Goal: Task Accomplishment & Management: Use online tool/utility

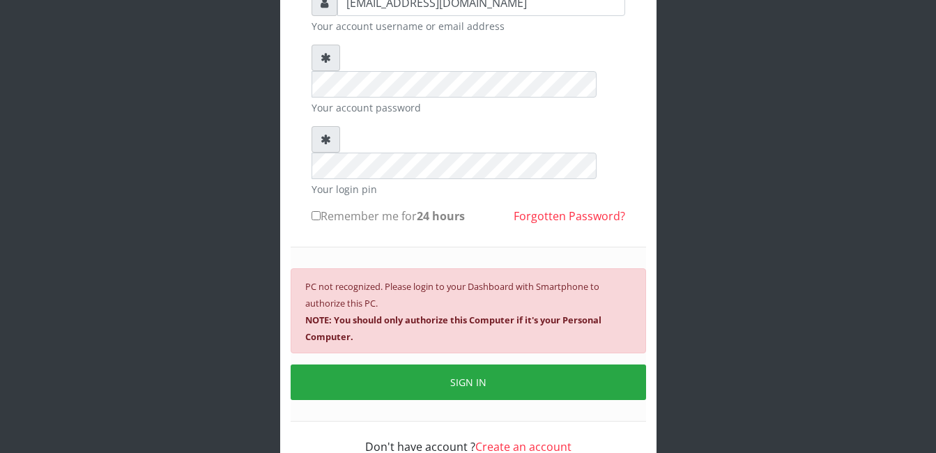
scroll to position [145, 0]
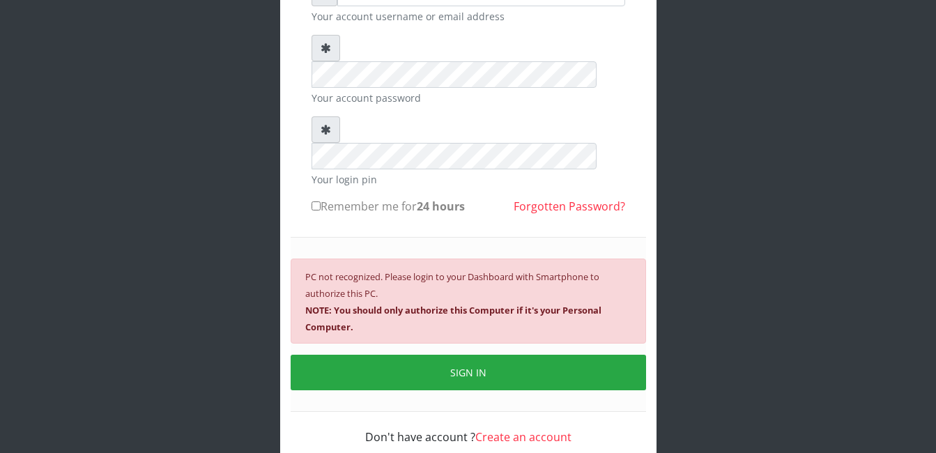
click at [736, 233] on div "abasscotex12@gmail.com Your account username or email address Your account pass…" at bounding box center [468, 180] width 795 height 651
click at [145, 71] on div "abasscotex12@gmail.com Your account username or email address Your account pass…" at bounding box center [468, 180] width 795 height 651
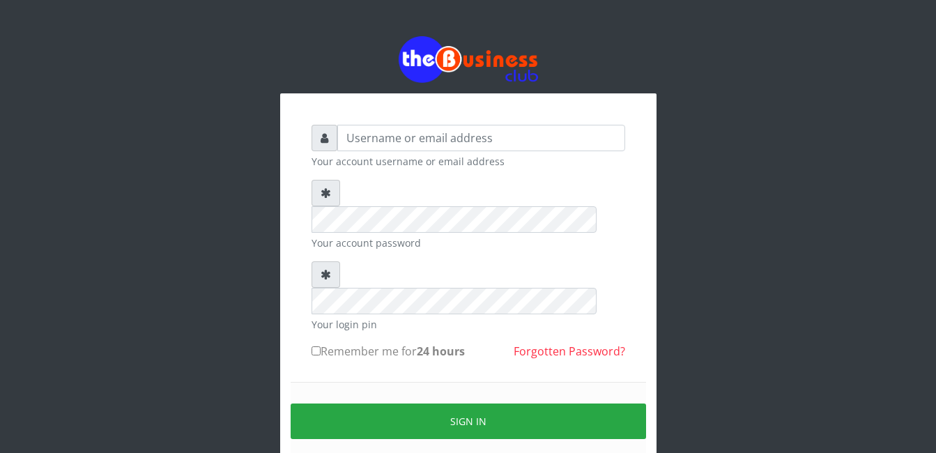
type input "abasscotex12@gmail.com"
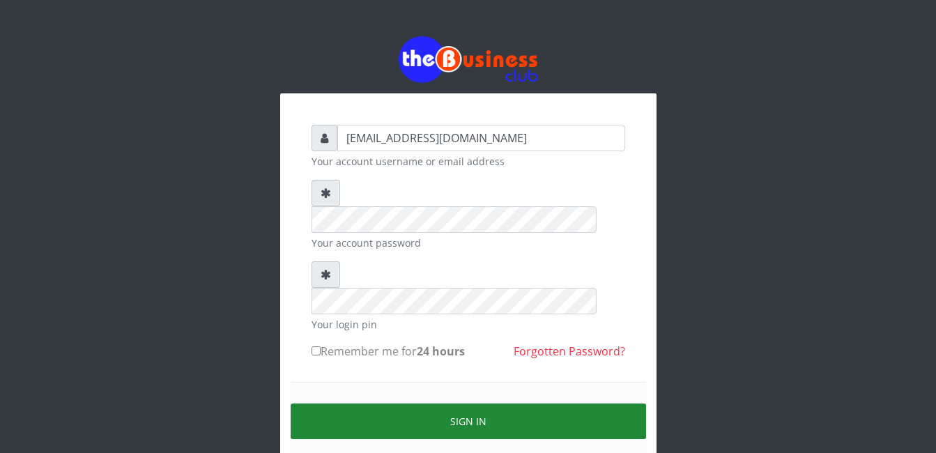
click at [465, 404] on button "Sign in" at bounding box center [469, 422] width 356 height 36
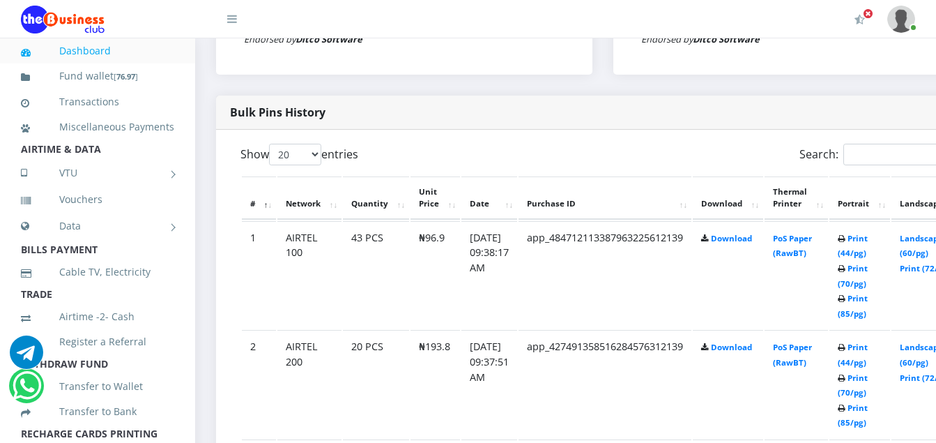
scroll to position [697, 0]
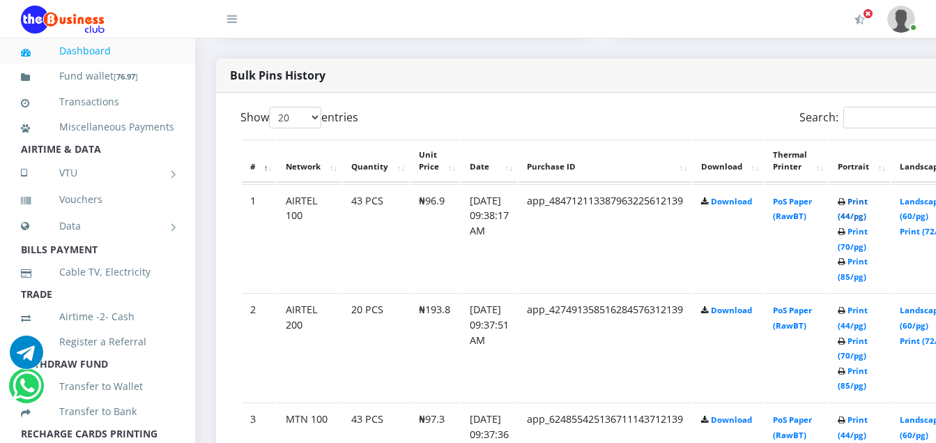
click at [868, 206] on link "Print (44/pg)" at bounding box center [853, 209] width 30 height 26
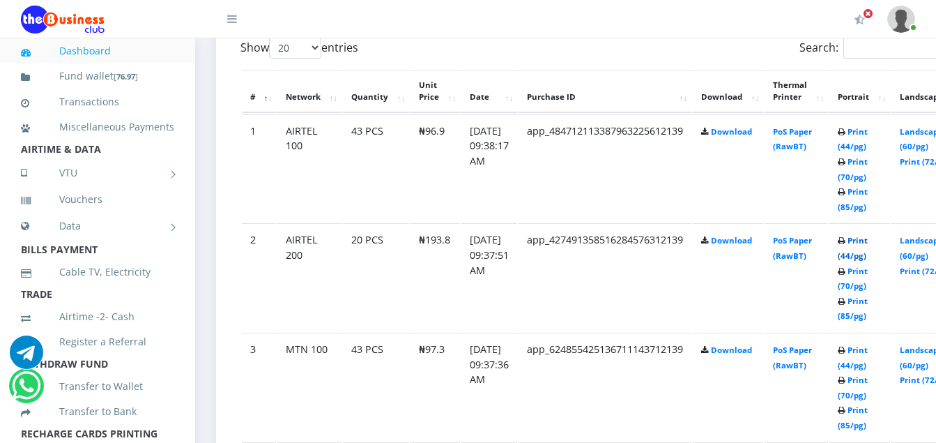
click at [868, 244] on link "Print (44/pg)" at bounding box center [853, 248] width 30 height 26
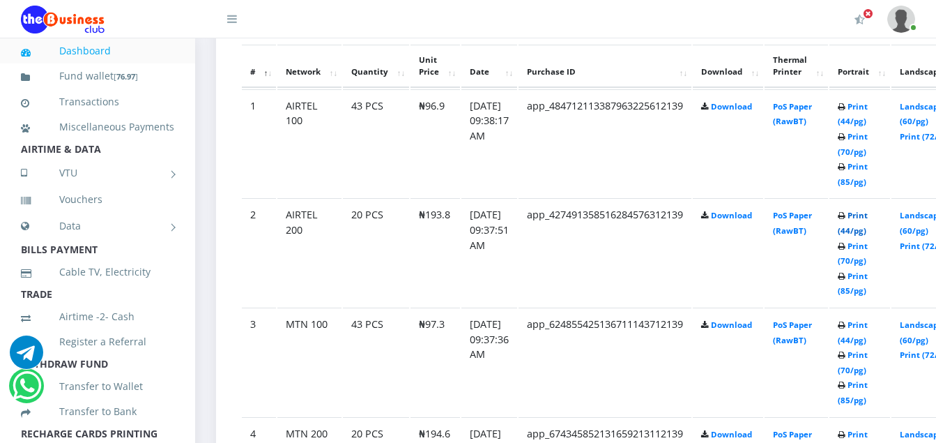
click at [868, 222] on link "Print (44/pg)" at bounding box center [853, 223] width 30 height 26
click at [868, 329] on link "Print (44/pg)" at bounding box center [853, 332] width 30 height 26
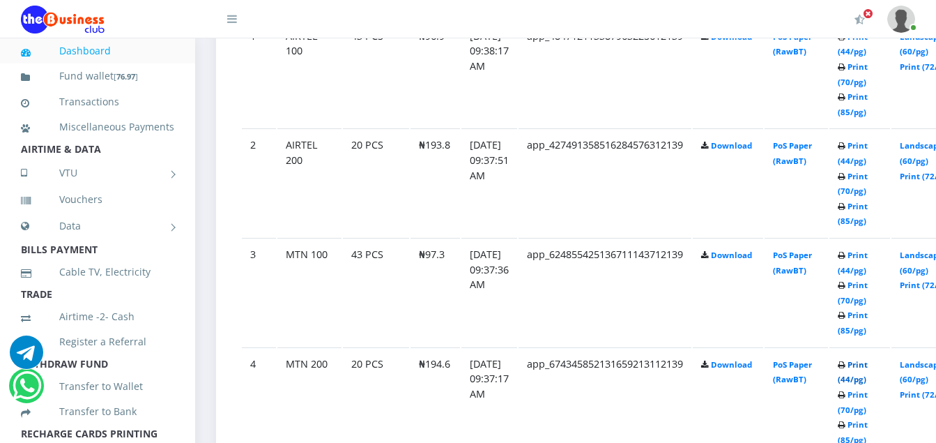
click at [868, 367] on link "Print (44/pg)" at bounding box center [853, 372] width 30 height 26
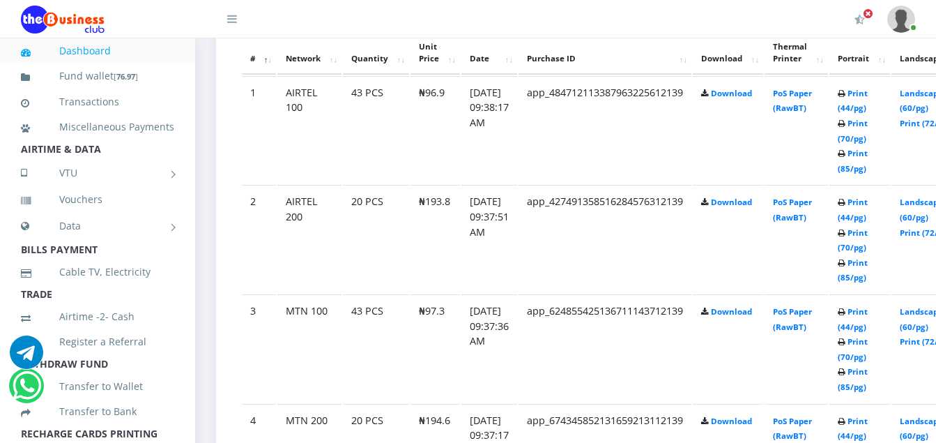
scroll to position [875, 0]
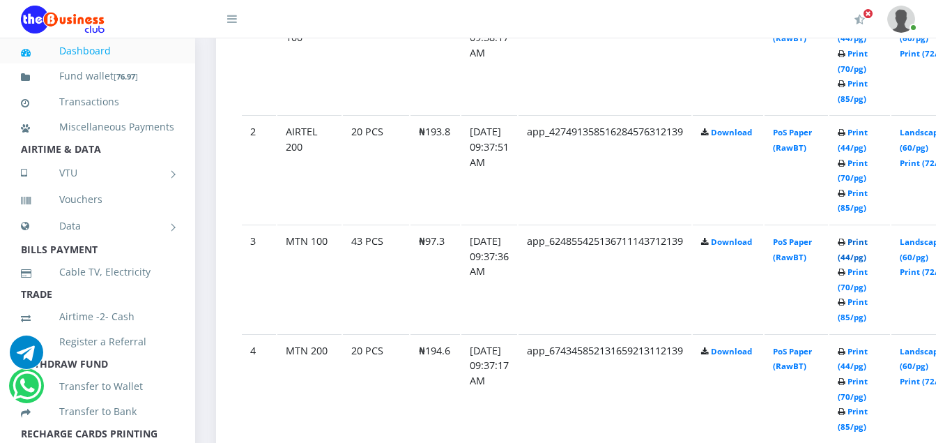
click at [868, 242] on link "Print (44/pg)" at bounding box center [853, 249] width 30 height 26
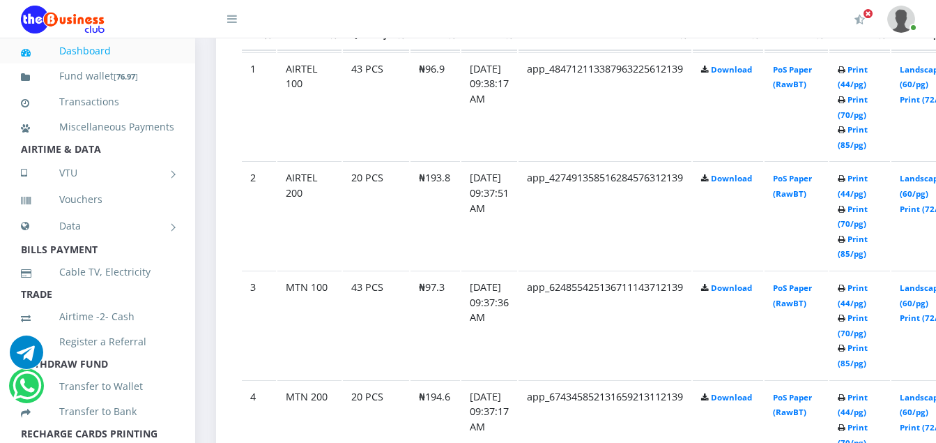
scroll to position [875, 0]
